Goal: Entertainment & Leisure: Consume media (video, audio)

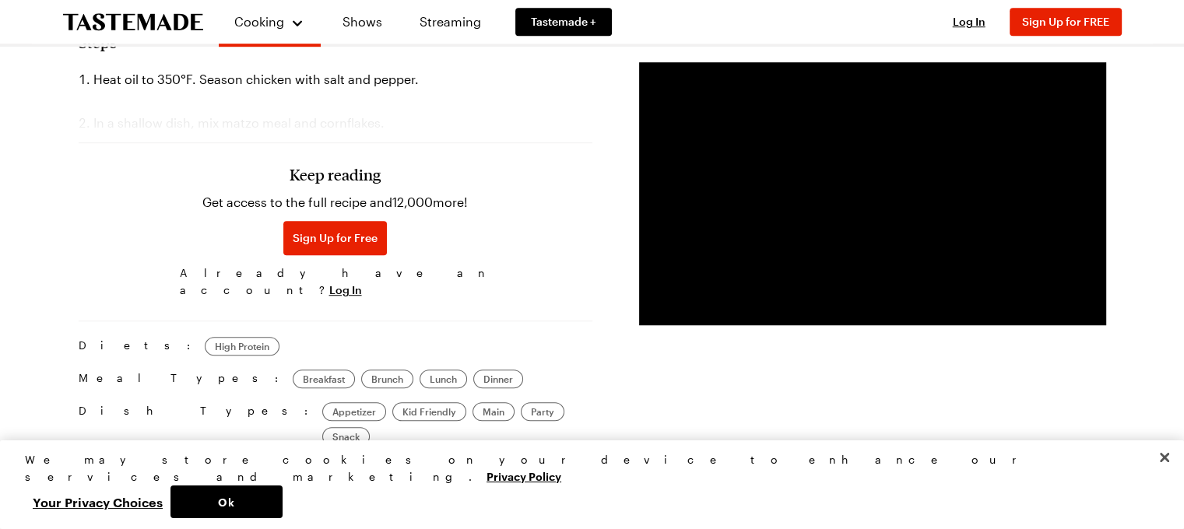
scroll to position [1027, 0]
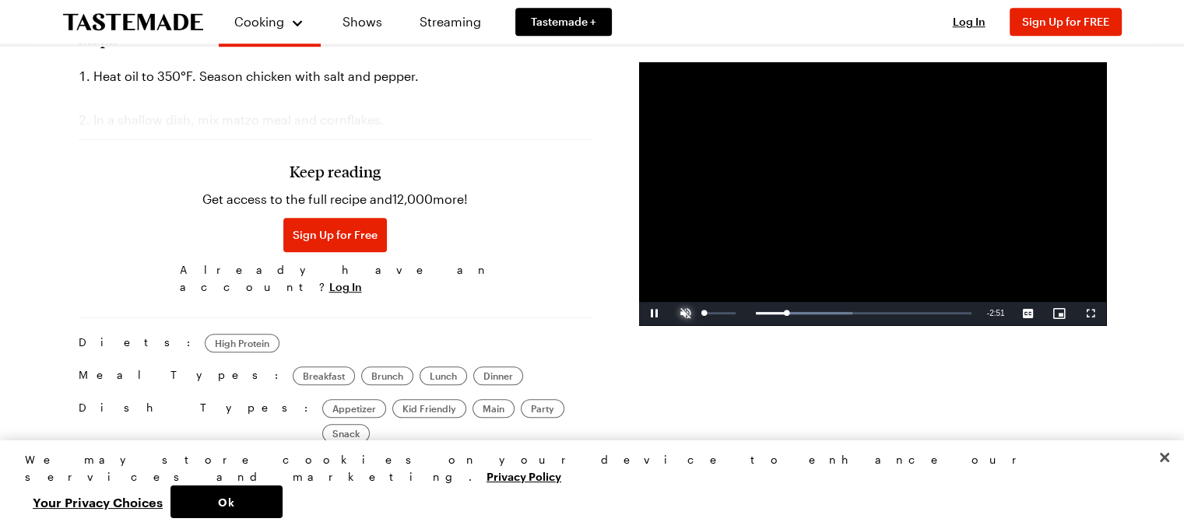
click at [683, 314] on span "Video Player" at bounding box center [685, 314] width 31 height 0
drag, startPoint x: 745, startPoint y: 313, endPoint x: 833, endPoint y: 317, distance: 88.0
click at [833, 317] on div "Loaded : 68.64% 1:35 1:35" at bounding box center [840, 313] width 278 height 23
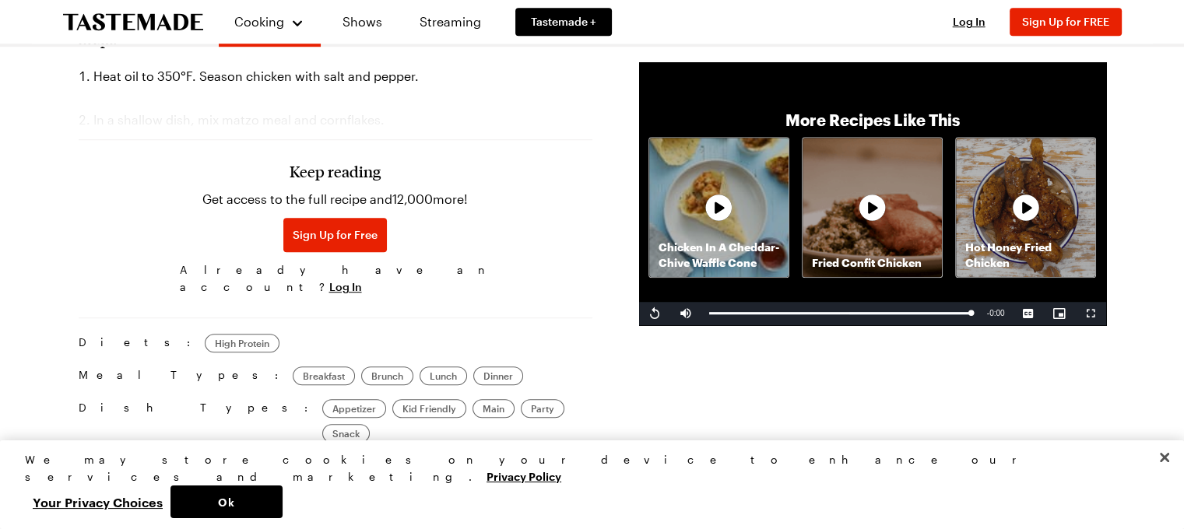
click at [1024, 363] on div "Prep Time: 20 min Cook Time: 5 min Servings: 4 Scale Easy Units: Imperial Imper…" at bounding box center [592, 17] width 1027 height 1561
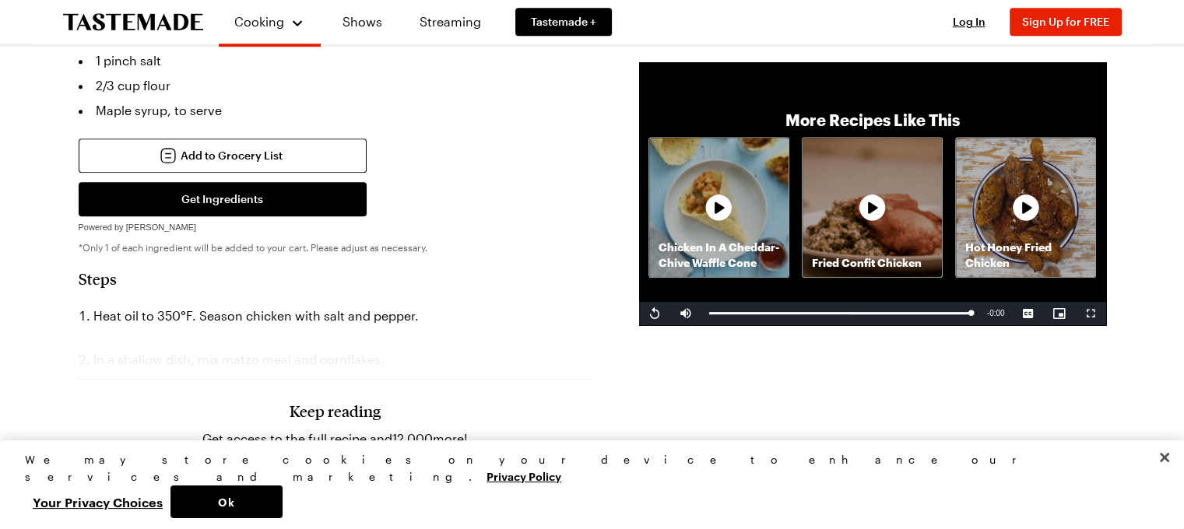
scroll to position [791, 0]
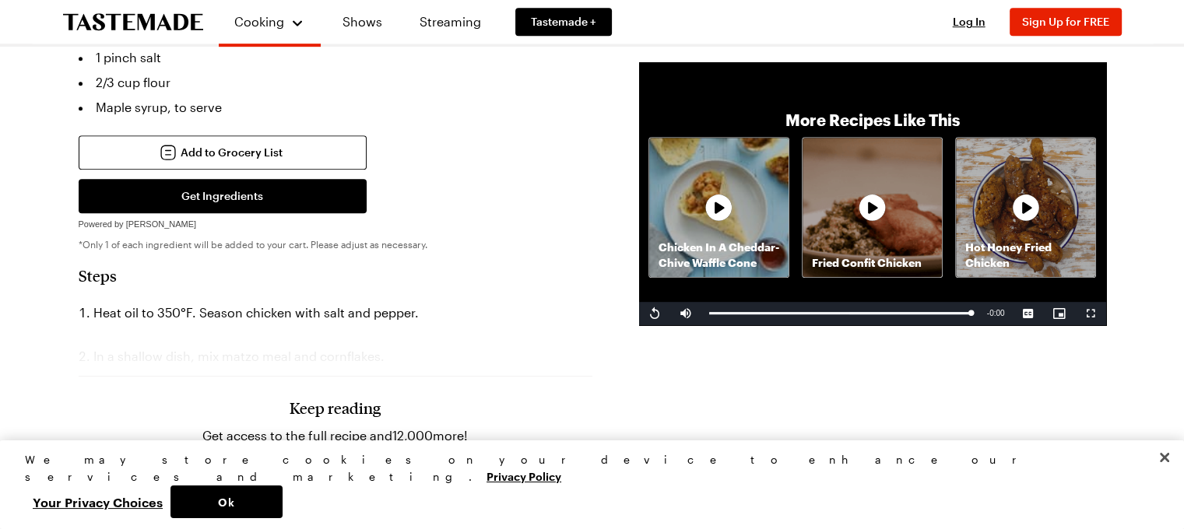
click at [359, 398] on h3 "Keep reading" at bounding box center [334, 407] width 91 height 19
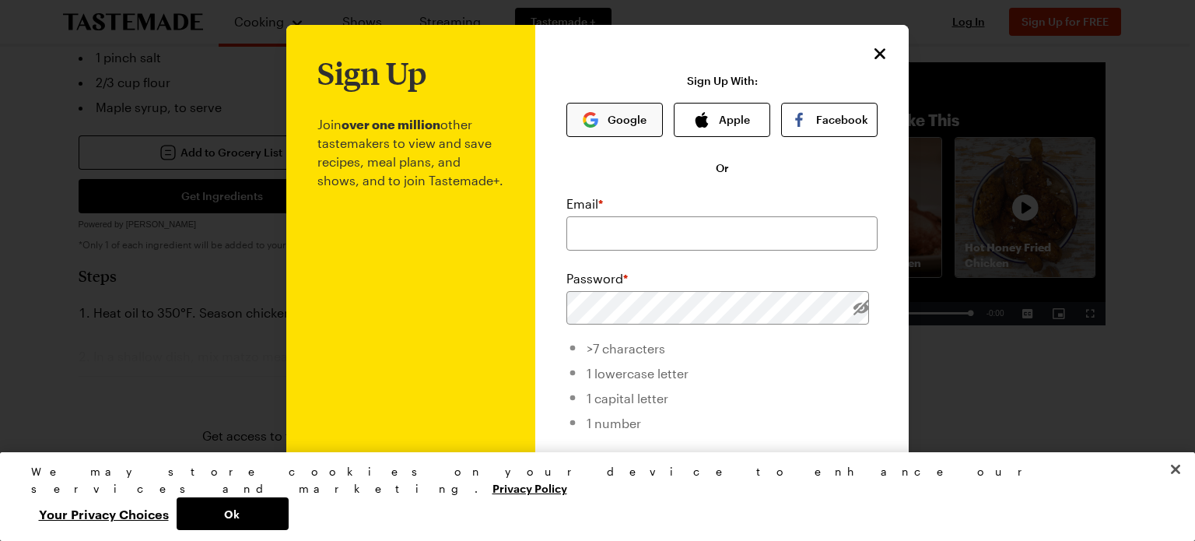
click at [619, 118] on button "Google" at bounding box center [615, 120] width 96 height 34
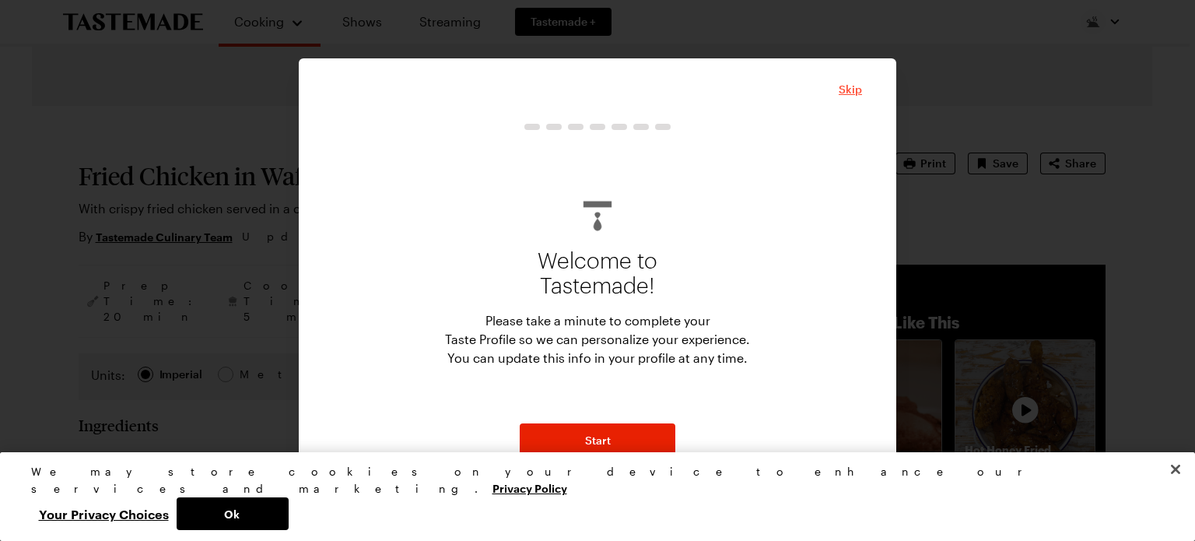
click at [851, 86] on span "Skip" at bounding box center [850, 90] width 23 height 16
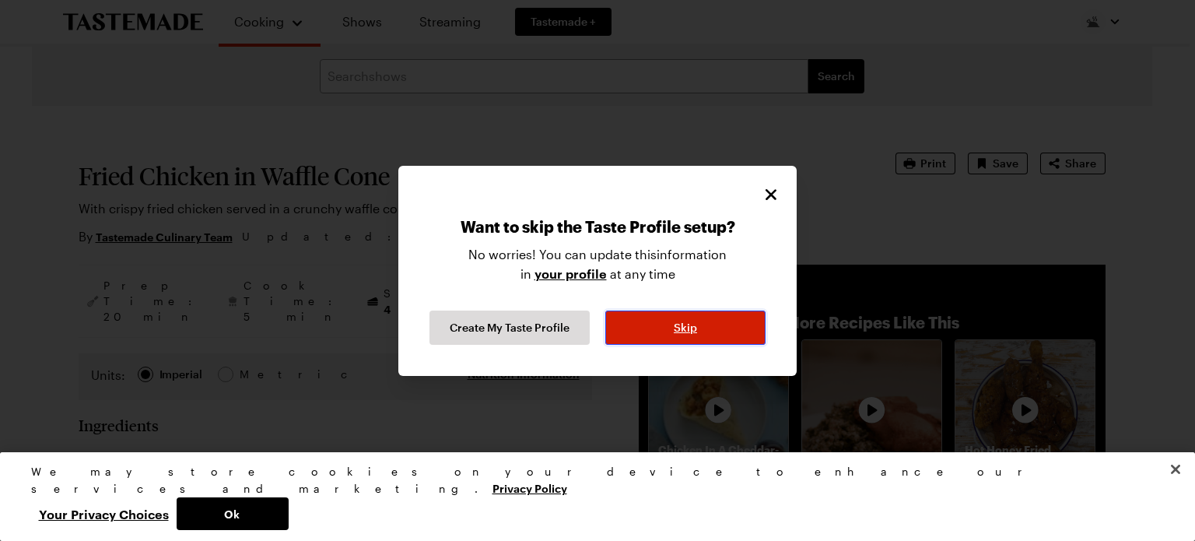
click at [672, 320] on button "Skip" at bounding box center [685, 327] width 160 height 34
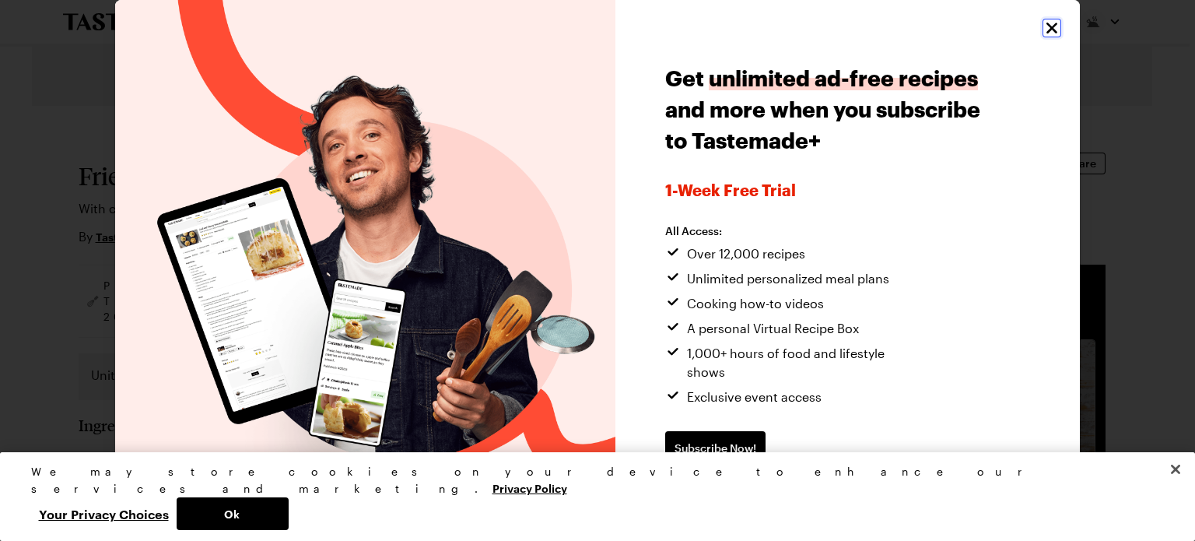
click at [1043, 30] on icon "Close" at bounding box center [1052, 28] width 19 height 19
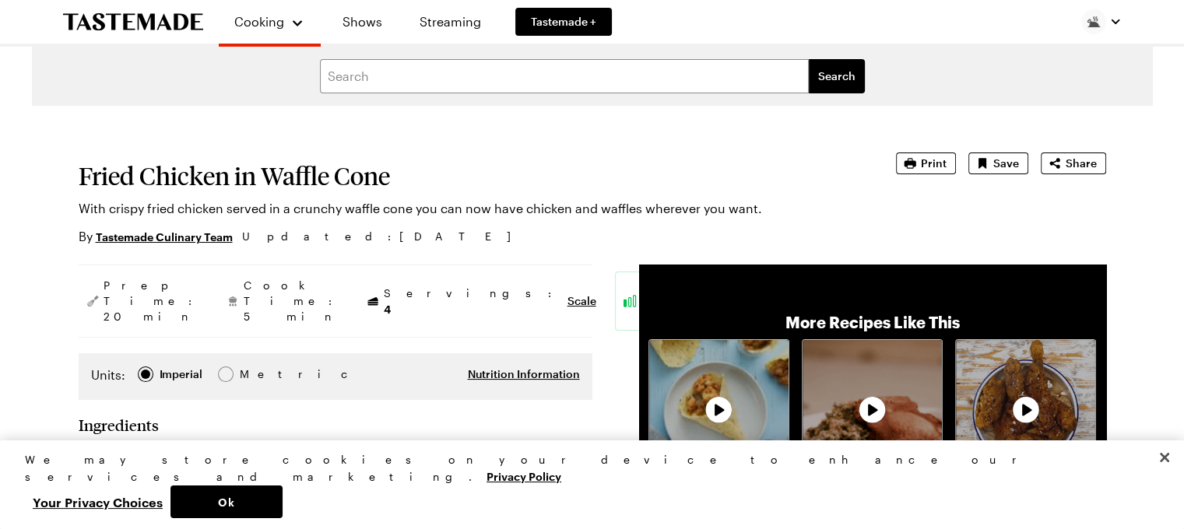
type textarea "x"
